Goal: Task Accomplishment & Management: Manage account settings

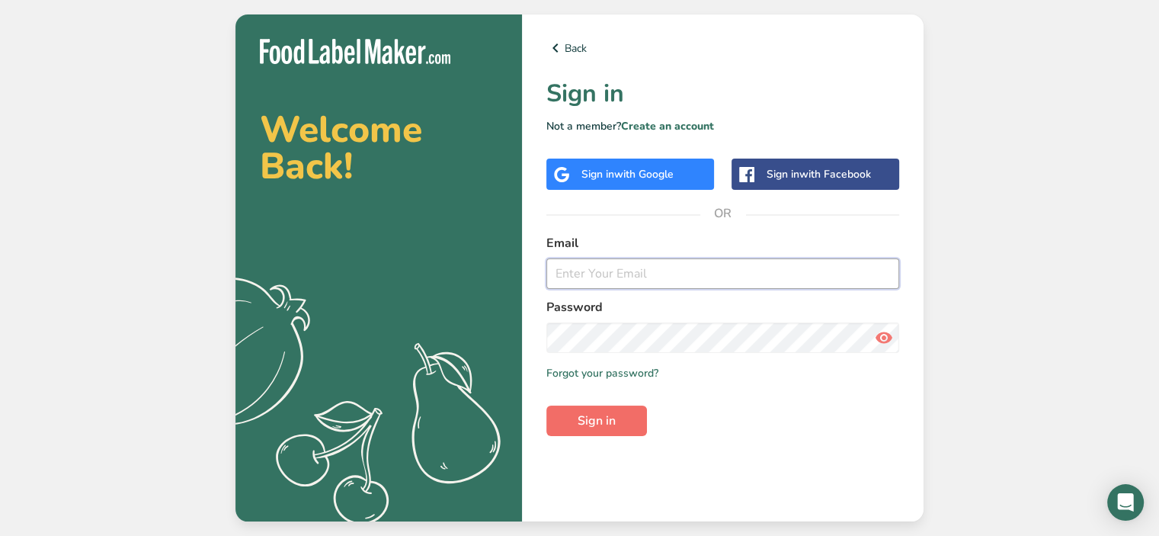
type input "[PERSON_NAME][EMAIL_ADDRESS][DOMAIN_NAME]"
click at [610, 412] on span "Sign in" at bounding box center [597, 420] width 38 height 18
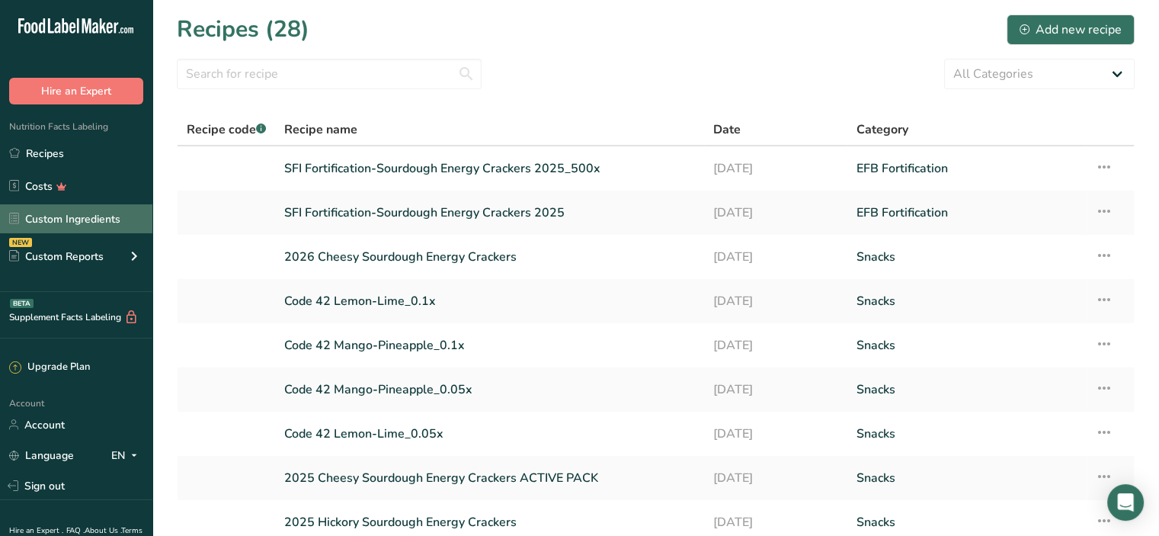
click at [75, 218] on link "Custom Ingredients" at bounding box center [76, 218] width 152 height 29
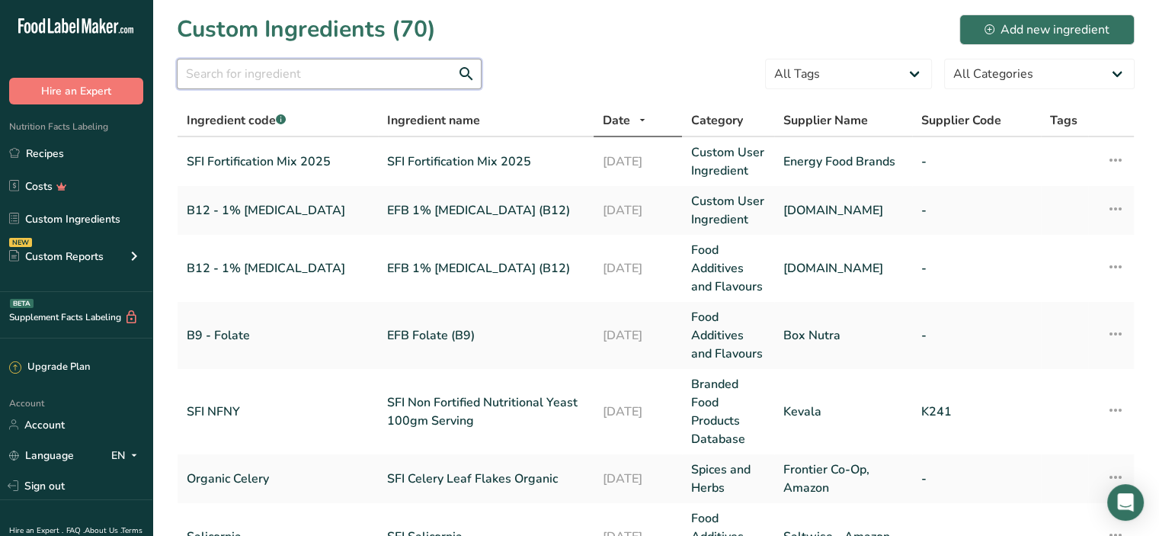
click at [221, 68] on input "text" at bounding box center [329, 74] width 305 height 30
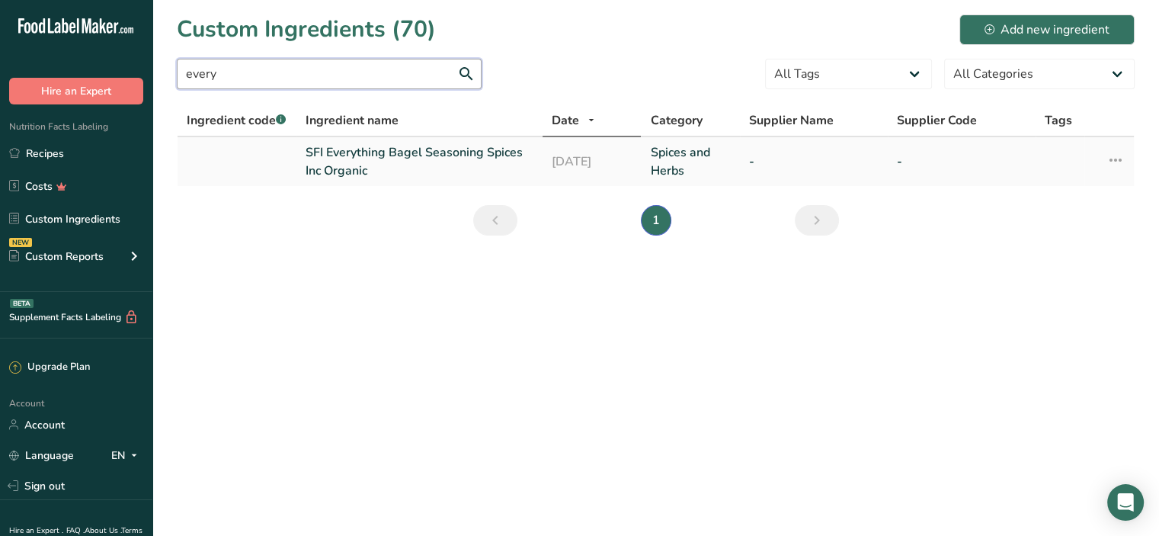
type input "every"
click at [367, 147] on link "SFI Everything Bagel Seasoning Spices Inc Organic" at bounding box center [420, 161] width 228 height 37
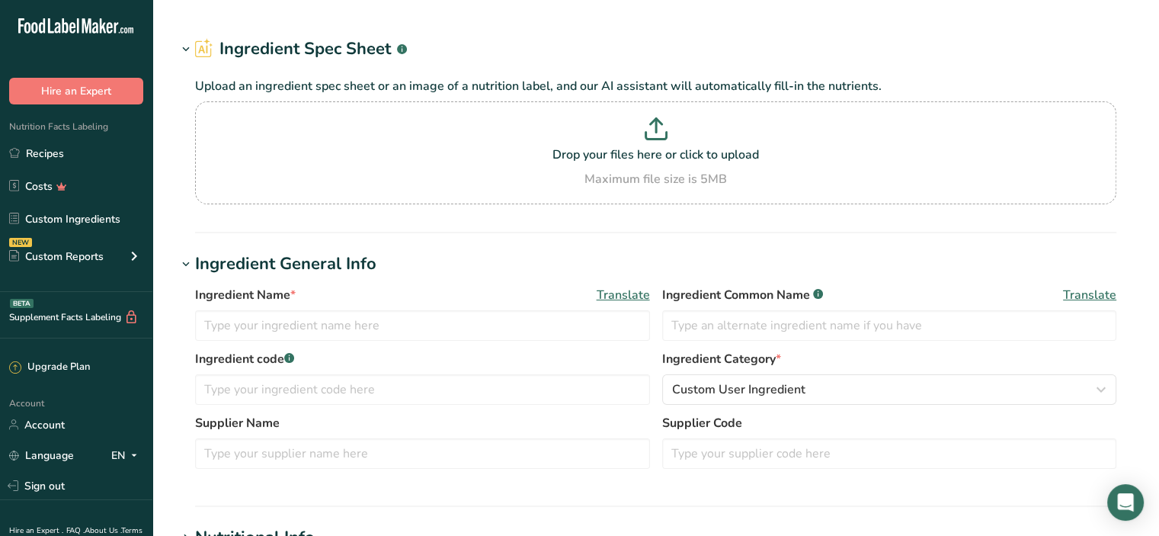
type input "SFI Everything Bagel Seasoning Spices Inc Organic"
type input "Organic Everything Bagel Seasoning"
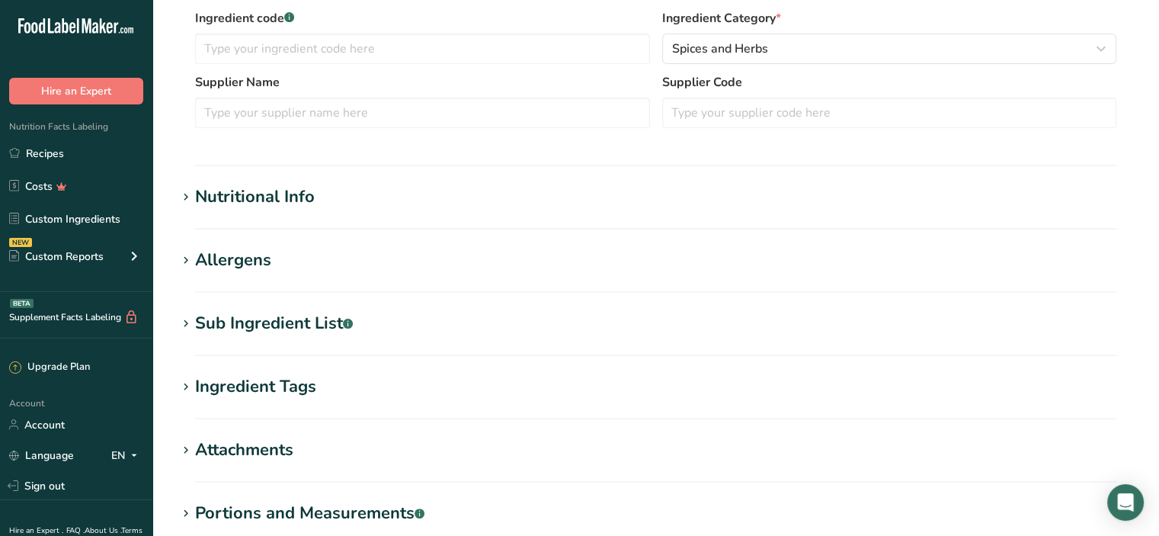
scroll to position [384, 0]
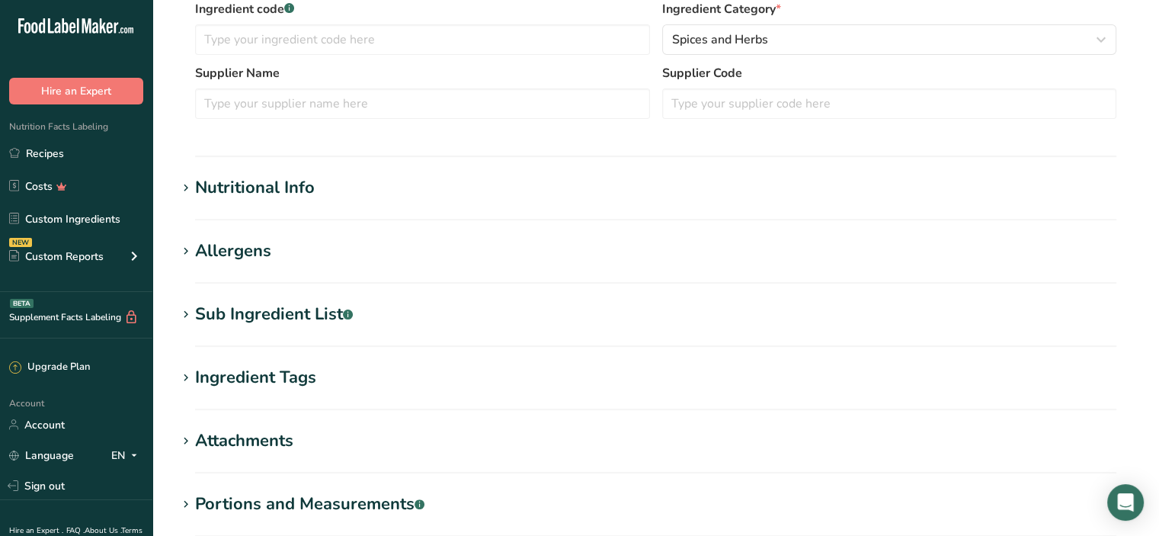
click at [184, 185] on icon at bounding box center [186, 188] width 14 height 21
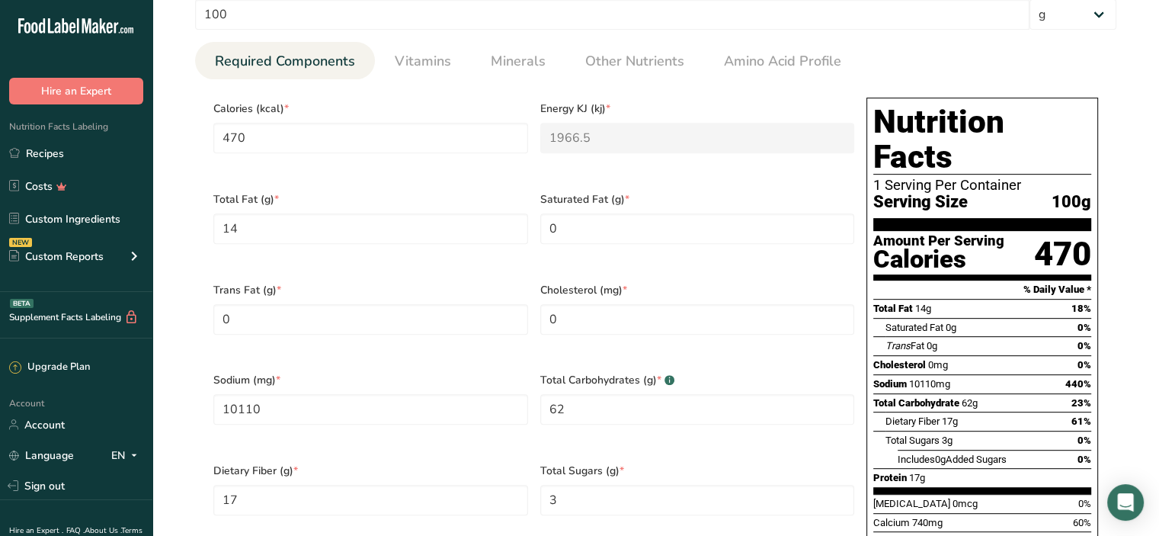
scroll to position [648, 0]
